Goal: Information Seeking & Learning: Learn about a topic

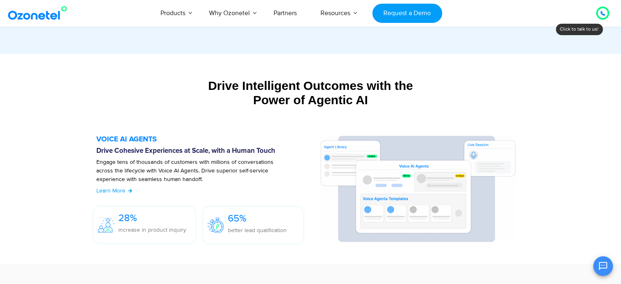
scroll to position [831, 0]
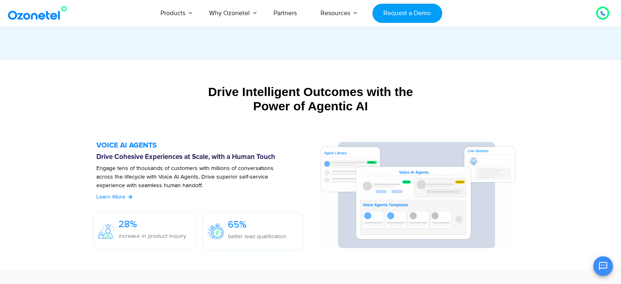
click at [114, 196] on span "Learn More" at bounding box center [110, 196] width 29 height 7
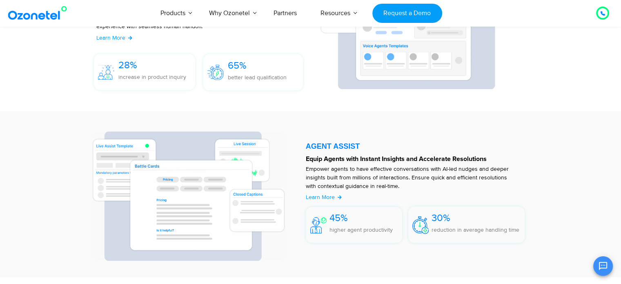
scroll to position [1001, 0]
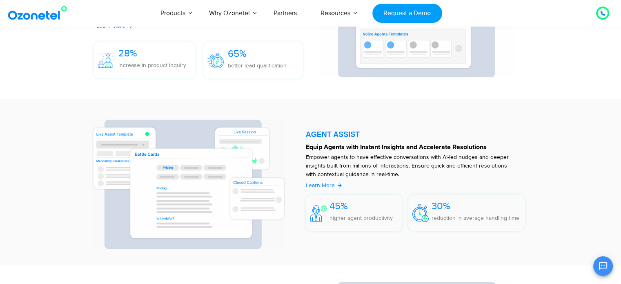
click at [320, 185] on span "Learn More" at bounding box center [320, 185] width 29 height 7
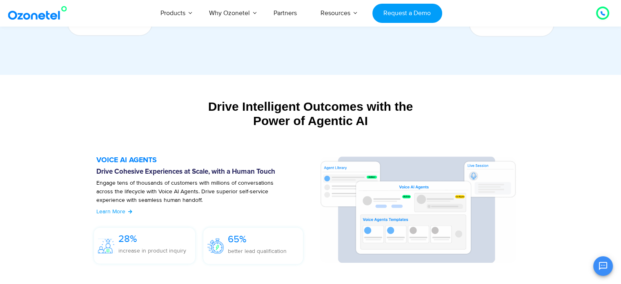
scroll to position [863, 0]
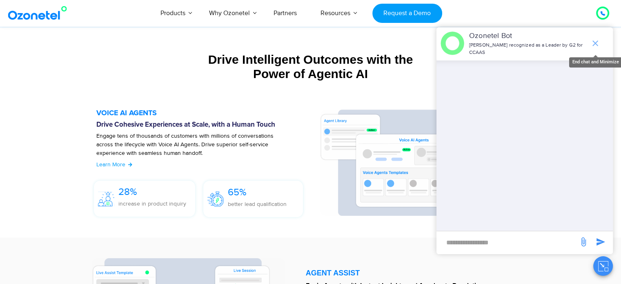
click at [594, 44] on icon "end chat or minimize" at bounding box center [595, 43] width 10 height 10
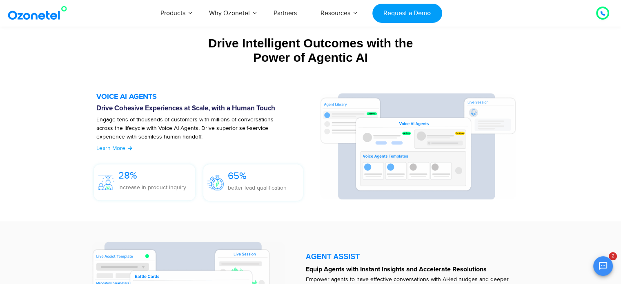
scroll to position [928, 0]
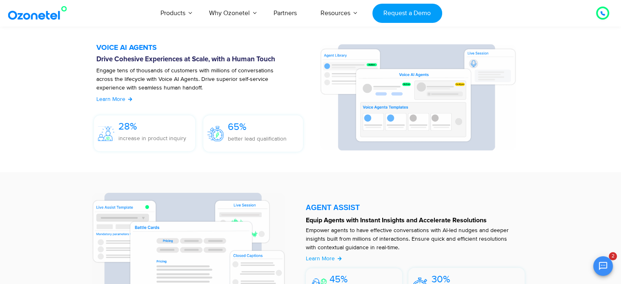
click at [111, 96] on span "Learn More" at bounding box center [110, 98] width 29 height 7
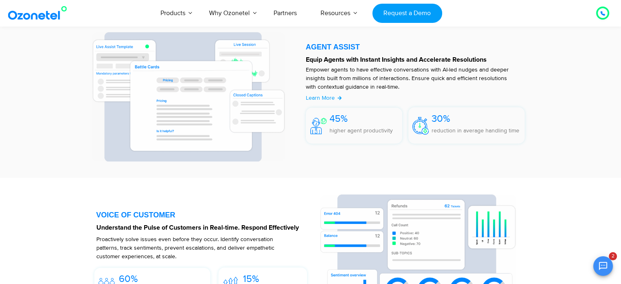
scroll to position [1091, 0]
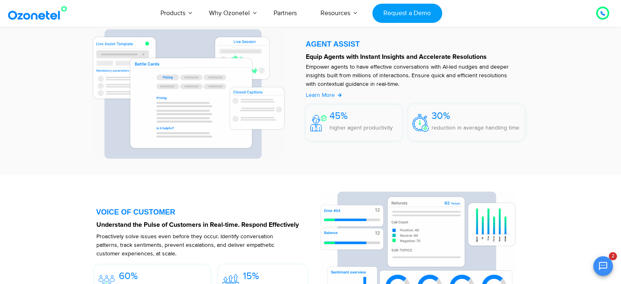
click at [326, 91] on span "Learn More" at bounding box center [320, 94] width 29 height 7
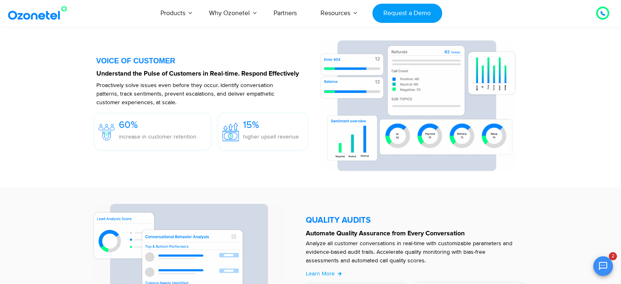
scroll to position [1254, 0]
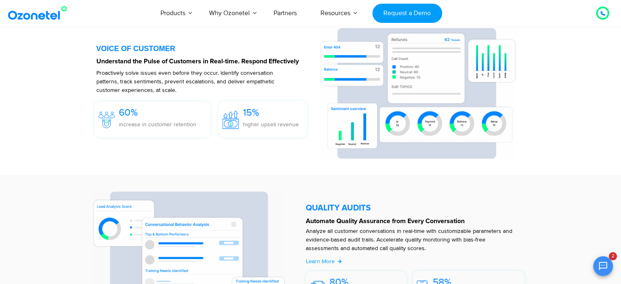
click at [160, 83] on p "Proactively solve issues even before they occur. Identify conversation patterns…" at bounding box center [193, 82] width 195 height 26
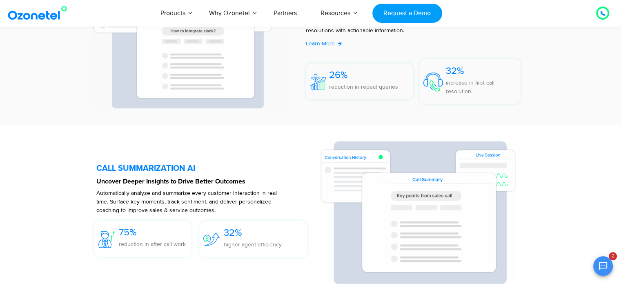
scroll to position [1891, 0]
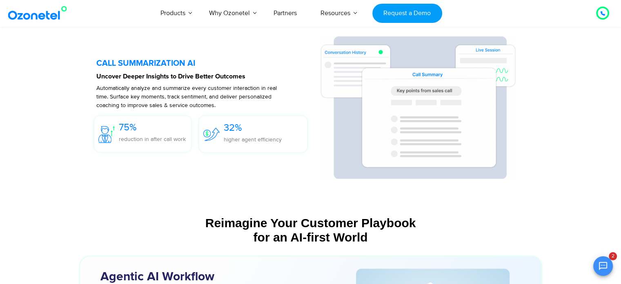
click at [42, 13] on img at bounding box center [39, 13] width 66 height 15
